Goal: Task Accomplishment & Management: Use online tool/utility

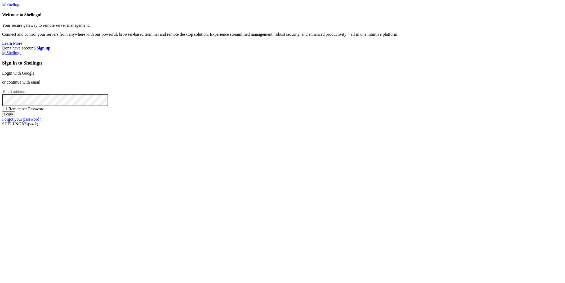
click at [34, 75] on link "Login with Google" at bounding box center [18, 73] width 32 height 5
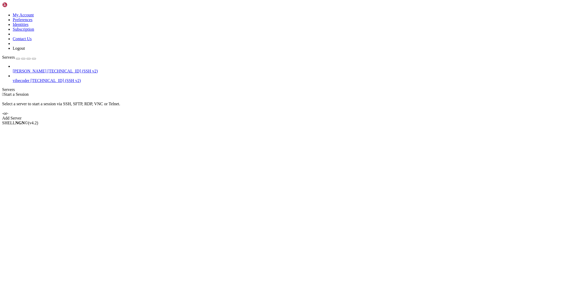
click at [26, 69] on span "[PERSON_NAME]" at bounding box center [30, 71] width 34 height 5
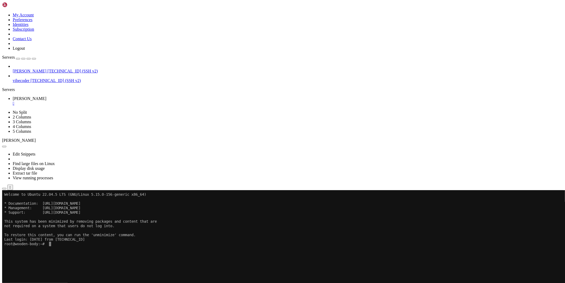
click at [4, 189] on icon "button" at bounding box center [4, 189] width 0 height 0
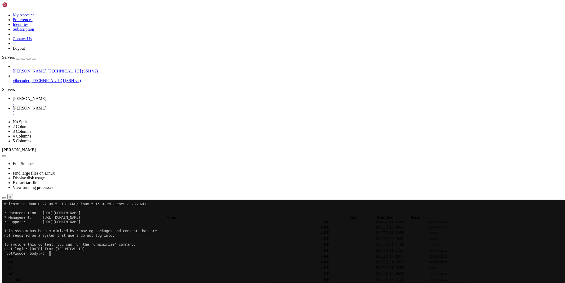
scroll to position [265, 0]
click at [19, 228] on span " database" at bounding box center [11, 230] width 16 height 5
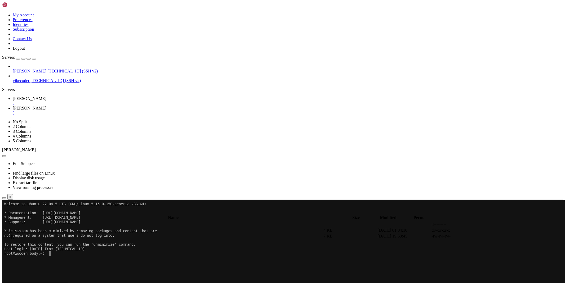
click at [19, 228] on span " database" at bounding box center [11, 230] width 16 height 5
type input "/root/xeolink/database"
click at [486, 237] on link at bounding box center [486, 237] width 0 height 0
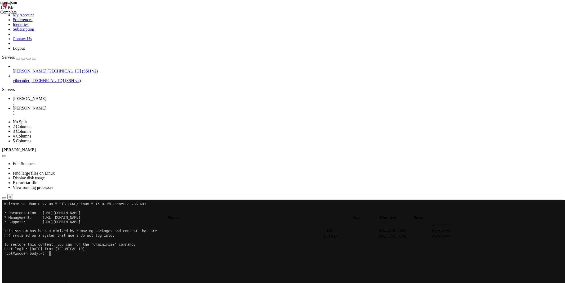
type textarea "},"
click at [7, 223] on span " .." at bounding box center [5, 225] width 4 height 5
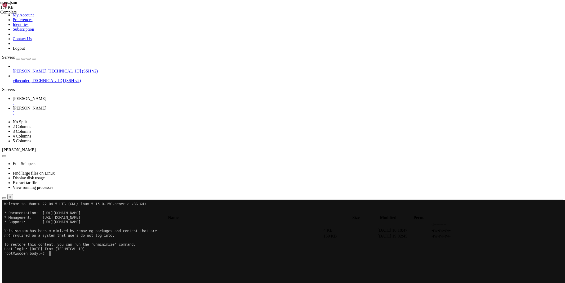
type input "/root/xeolink"
click at [5, 223] on span "" at bounding box center [4, 225] width 2 height 5
click at [486, 237] on icon at bounding box center [486, 237] width 0 height 0
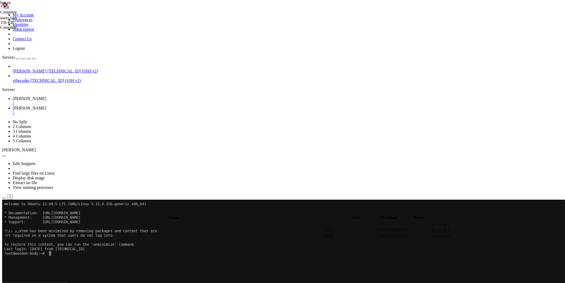
scroll to position [83, 0]
paste textarea
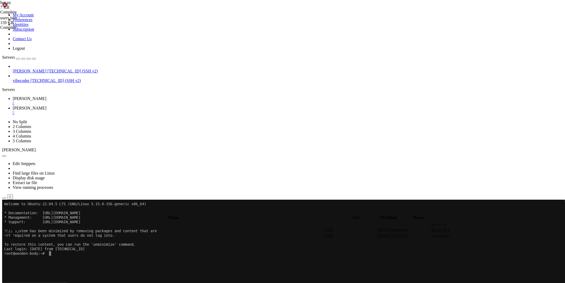
paste textarea
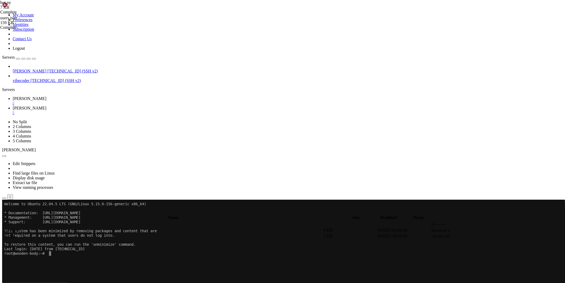
type textarea "_scripts='/root/xeolink/database/scripts.json'"
click at [76, 96] on link "[PERSON_NAME] " at bounding box center [288, 101] width 550 height 10
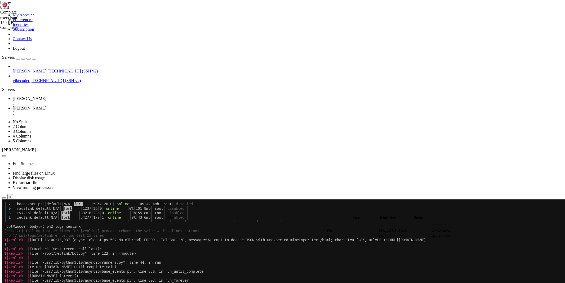
scroll to position [180, 0]
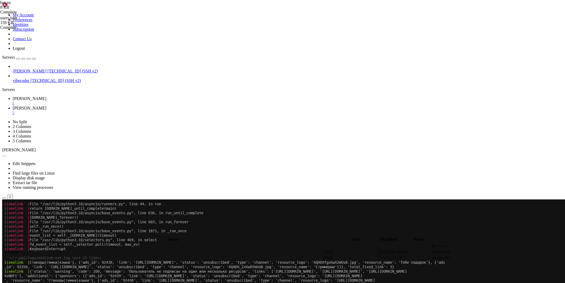
click at [23, 215] on button "Reconnect" at bounding box center [12, 218] width 21 height 6
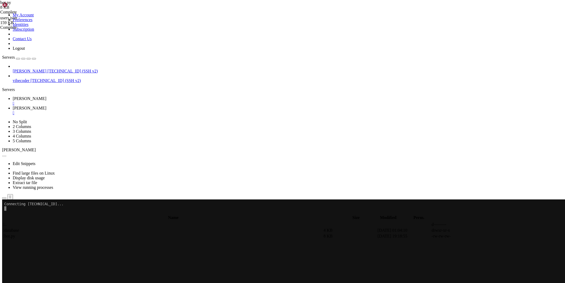
drag, startPoint x: 94, startPoint y: 0, endPoint x: 99, endPoint y: 2, distance: 4.9
click at [96, 106] on link "[PERSON_NAME] " at bounding box center [288, 111] width 550 height 10
click at [486, 237] on link at bounding box center [486, 237] width 0 height 0
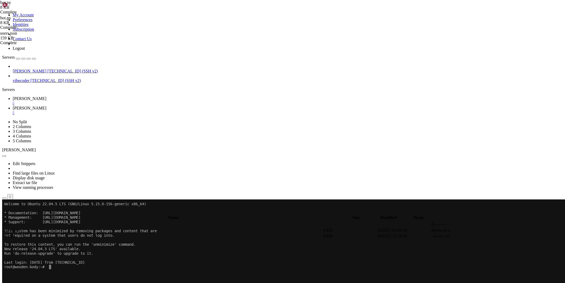
scroll to position [142, 0]
drag, startPoint x: 271, startPoint y: 238, endPoint x: 59, endPoint y: 237, distance: 212.2
click at [59, 237] on div "My Account Preferences Identities Subscription Contact Us Logout Servers [PERSO…" at bounding box center [282, 251] width 561 height 498
type textarea "if len(message.text.split()) < 2: await bot.reply_to(message, 'Укажи текст для …"
type textarea "data = await read_json(_users)"
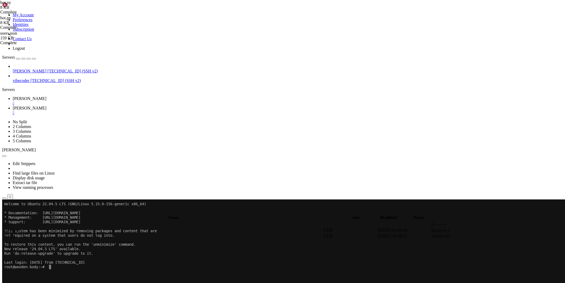
scroll to position [139, 0]
click at [86, 96] on link "[PERSON_NAME] " at bounding box center [288, 101] width 550 height 10
click at [345, 283] on x-row at bounding box center [251, 285] width 494 height 5
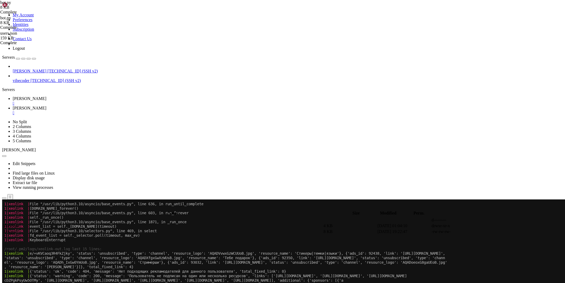
scroll to position [338, 0]
click at [104, 106] on link "[PERSON_NAME] " at bounding box center [288, 111] width 550 height 10
click at [486, 232] on icon at bounding box center [486, 232] width 0 height 0
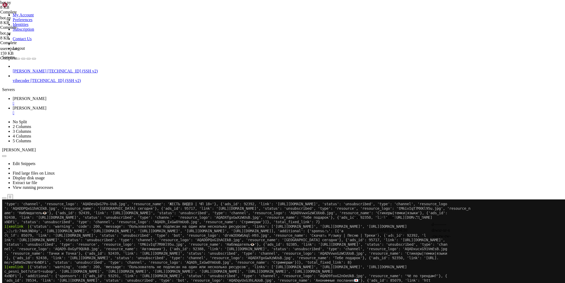
scroll to position [473, 0]
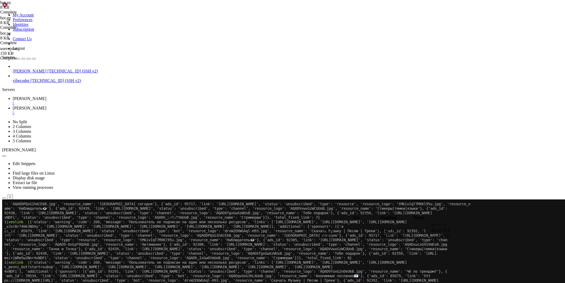
scroll to position [477, 0]
type textarea "@bot.message_handler(commands=['broadcast'])"
click at [46, 96] on span "[PERSON_NAME]" at bounding box center [30, 98] width 34 height 5
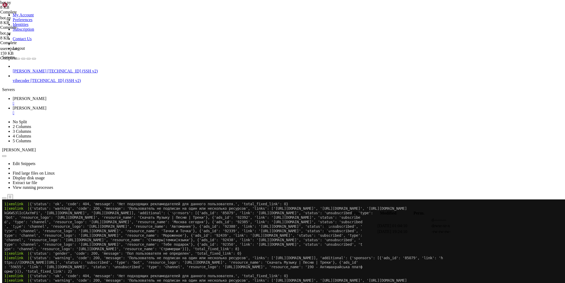
scroll to position [1486, 0]
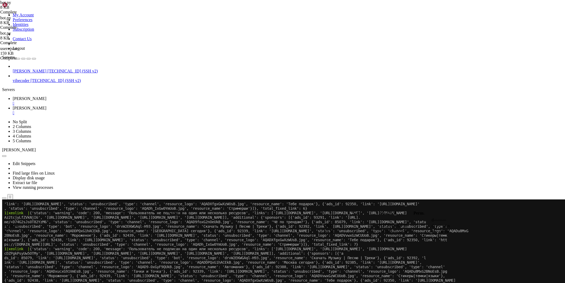
scroll to position [6048, 0]
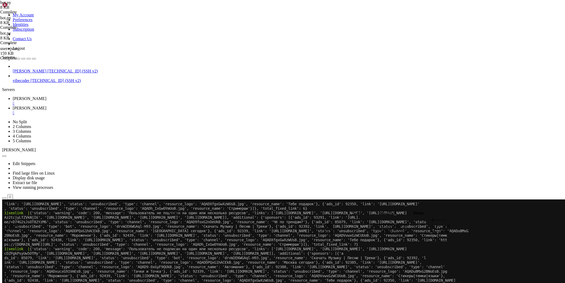
click at [46, 106] on span "[PERSON_NAME]" at bounding box center [30, 108] width 34 height 5
click at [86, 96] on link "[PERSON_NAME] " at bounding box center [288, 101] width 550 height 10
click at [89, 101] on div "" at bounding box center [288, 103] width 550 height 5
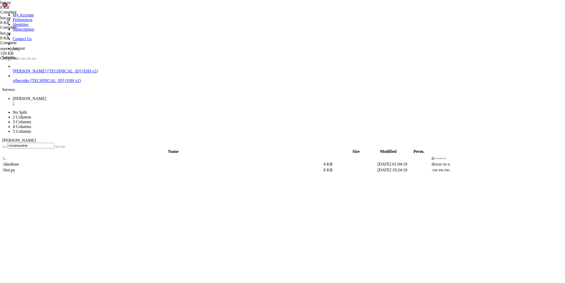
click at [89, 101] on div "" at bounding box center [288, 103] width 550 height 5
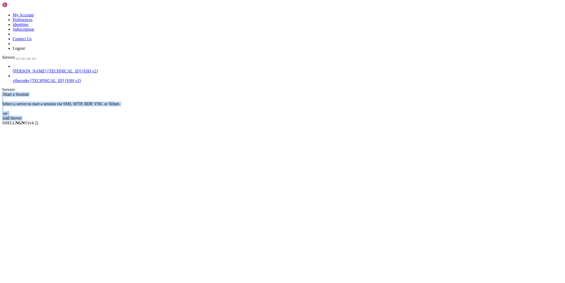
click at [22, 69] on span "[PERSON_NAME]" at bounding box center [30, 71] width 34 height 5
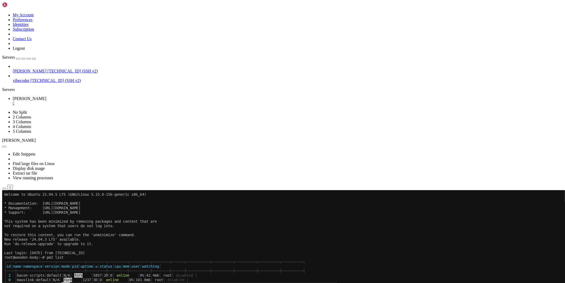
scroll to position [3, 1]
drag, startPoint x: 156, startPoint y: 302, endPoint x: 49, endPoint y: 297, distance: 107.1
drag, startPoint x: 525, startPoint y: 280, endPoint x: 542, endPoint y: 280, distance: 17.2
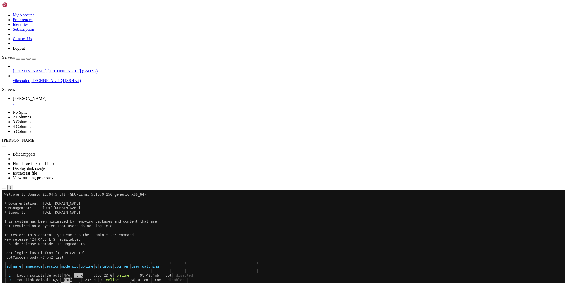
click at [35, 209] on span "[TECHNICAL_ID]" at bounding box center [18, 207] width 33 height 5
copy span "[TECHNICAL_ID]"
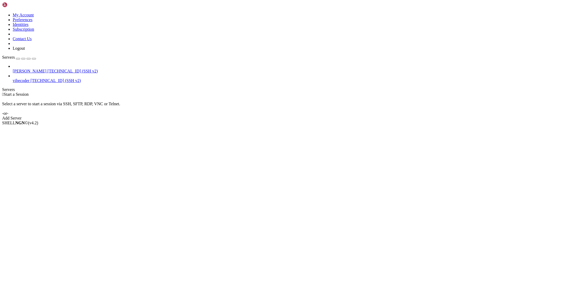
click at [47, 69] on span "[TECHNICAL_ID] (SSH v2)" at bounding box center [72, 71] width 50 height 5
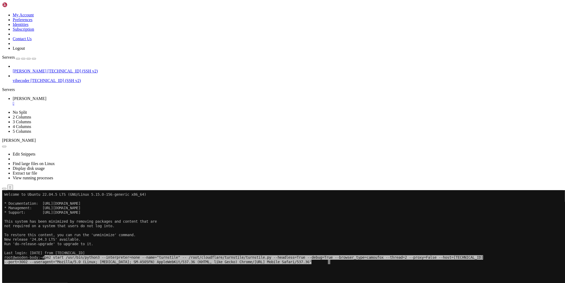
drag, startPoint x: 176, startPoint y: 332, endPoint x: 271, endPoint y: 312, distance: 97.5
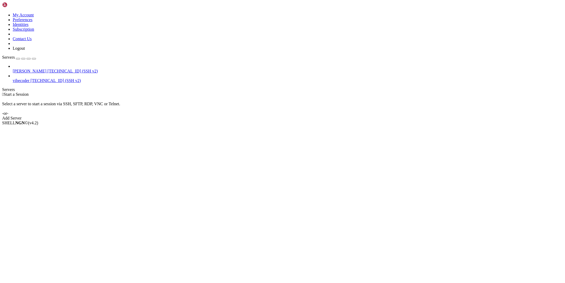
click at [33, 69] on link "[PERSON_NAME] [TECHNICAL_ID] (SSH v2)" at bounding box center [288, 71] width 550 height 5
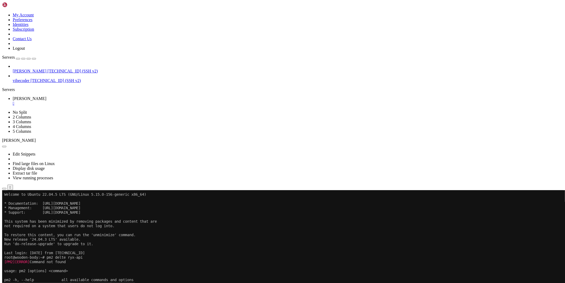
click at [4, 189] on icon "button" at bounding box center [4, 189] width 0 height 0
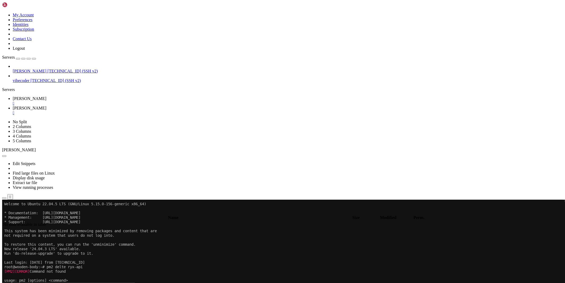
type input "/root"
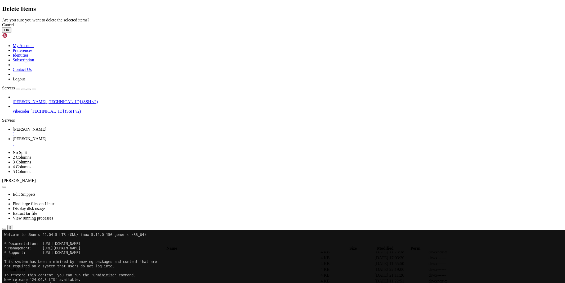
click at [11, 33] on button "OK" at bounding box center [6, 30] width 9 height 6
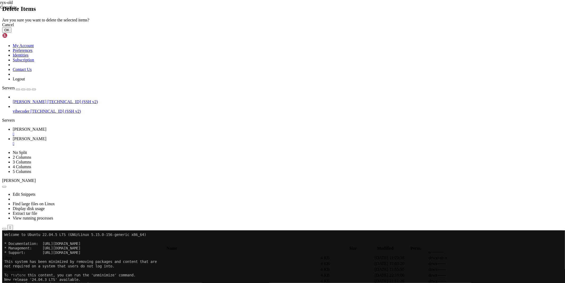
scroll to position [0, 0]
click at [11, 33] on button "OK" at bounding box center [6, 30] width 9 height 6
